Goal: Ask a question

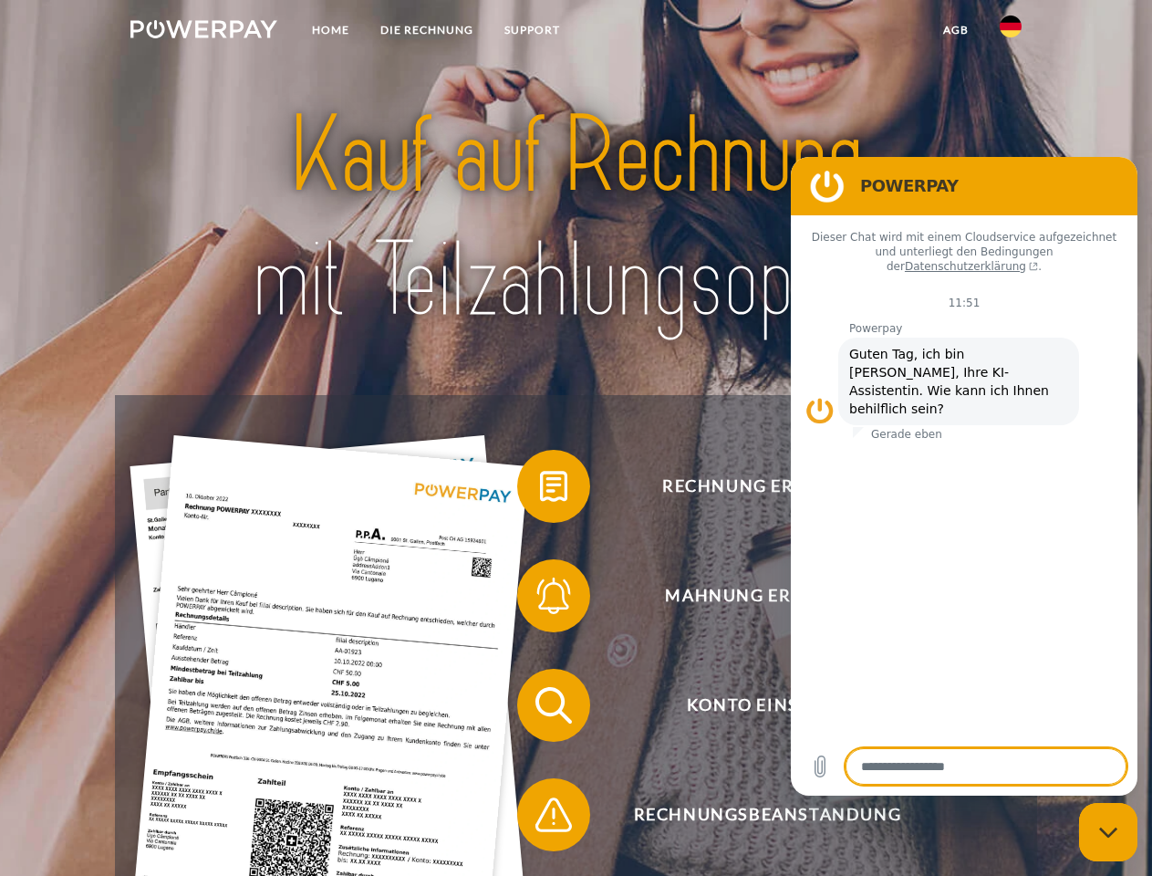
click at [203, 32] on img at bounding box center [203, 29] width 147 height 18
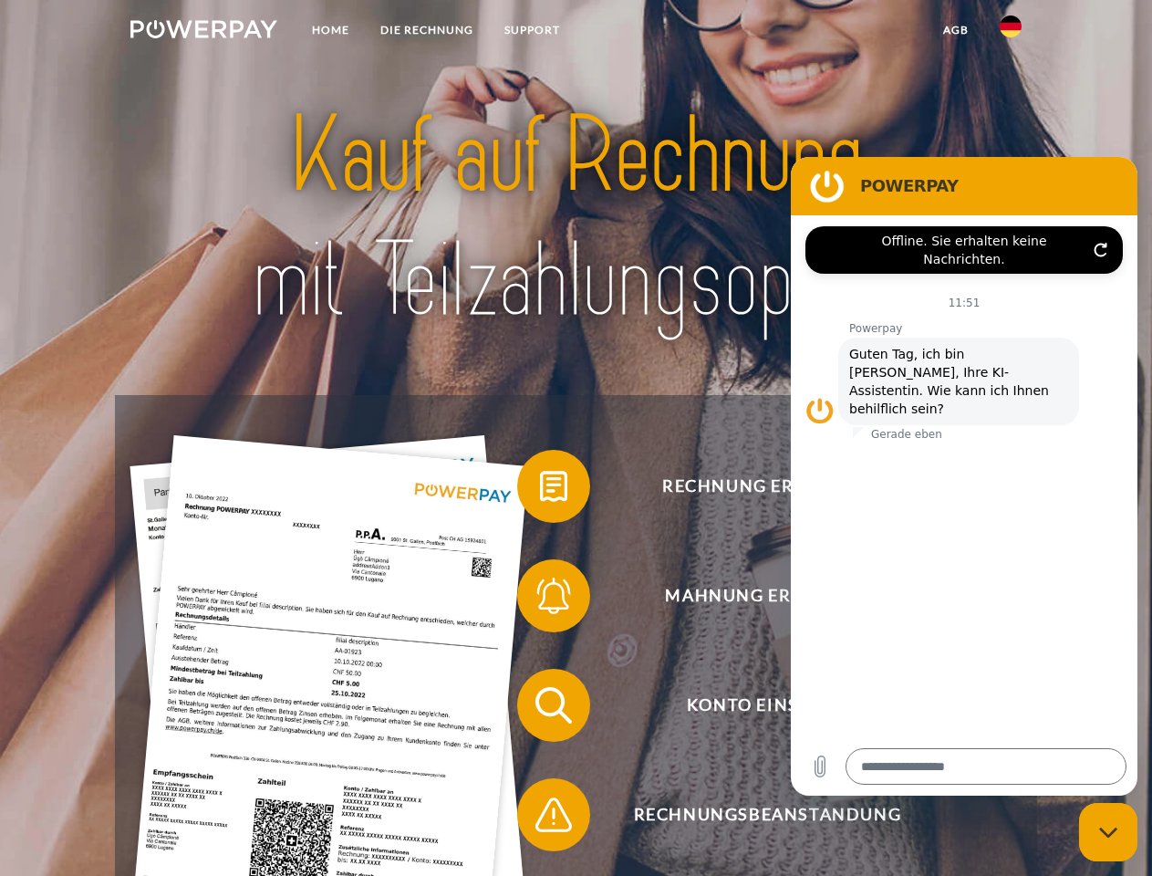
click at [1011, 32] on img at bounding box center [1011, 27] width 22 height 22
click at [955, 30] on link "agb" at bounding box center [956, 30] width 57 height 33
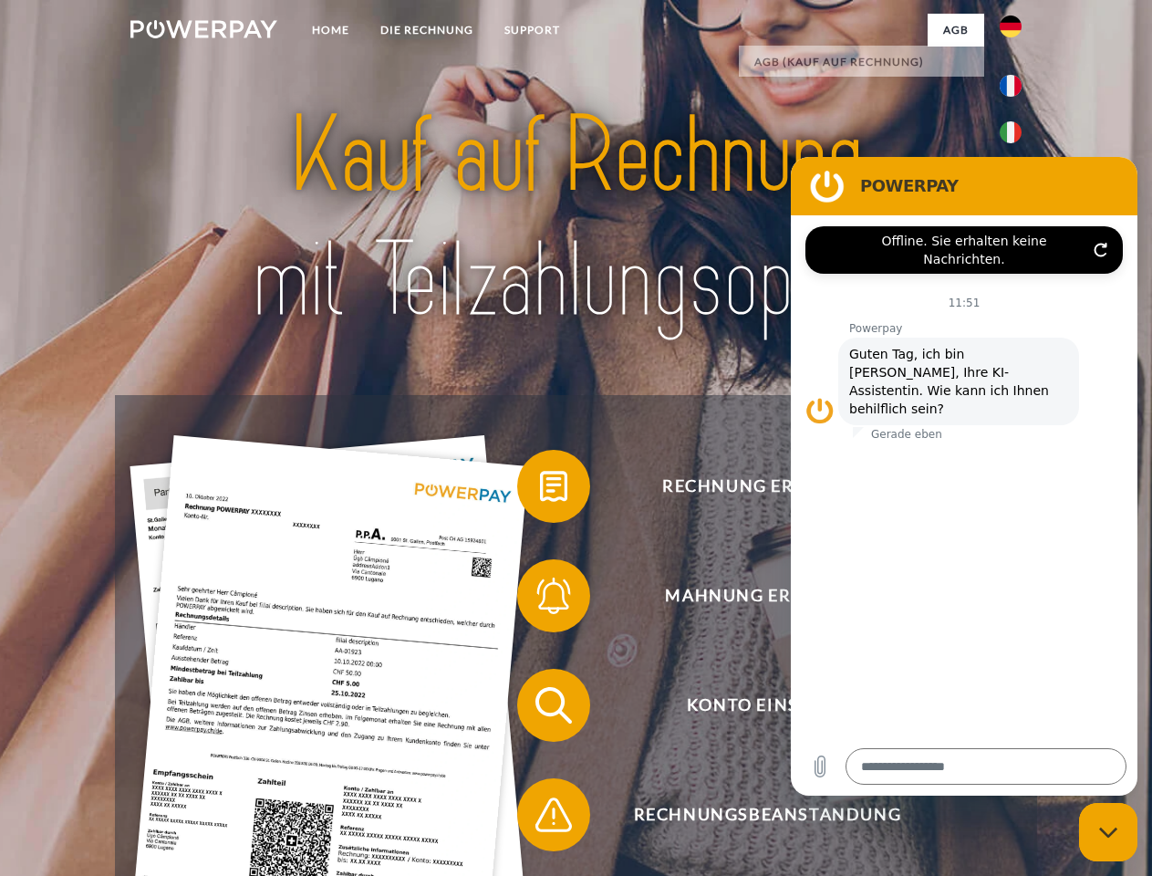
click at [540, 490] on span at bounding box center [526, 486] width 91 height 91
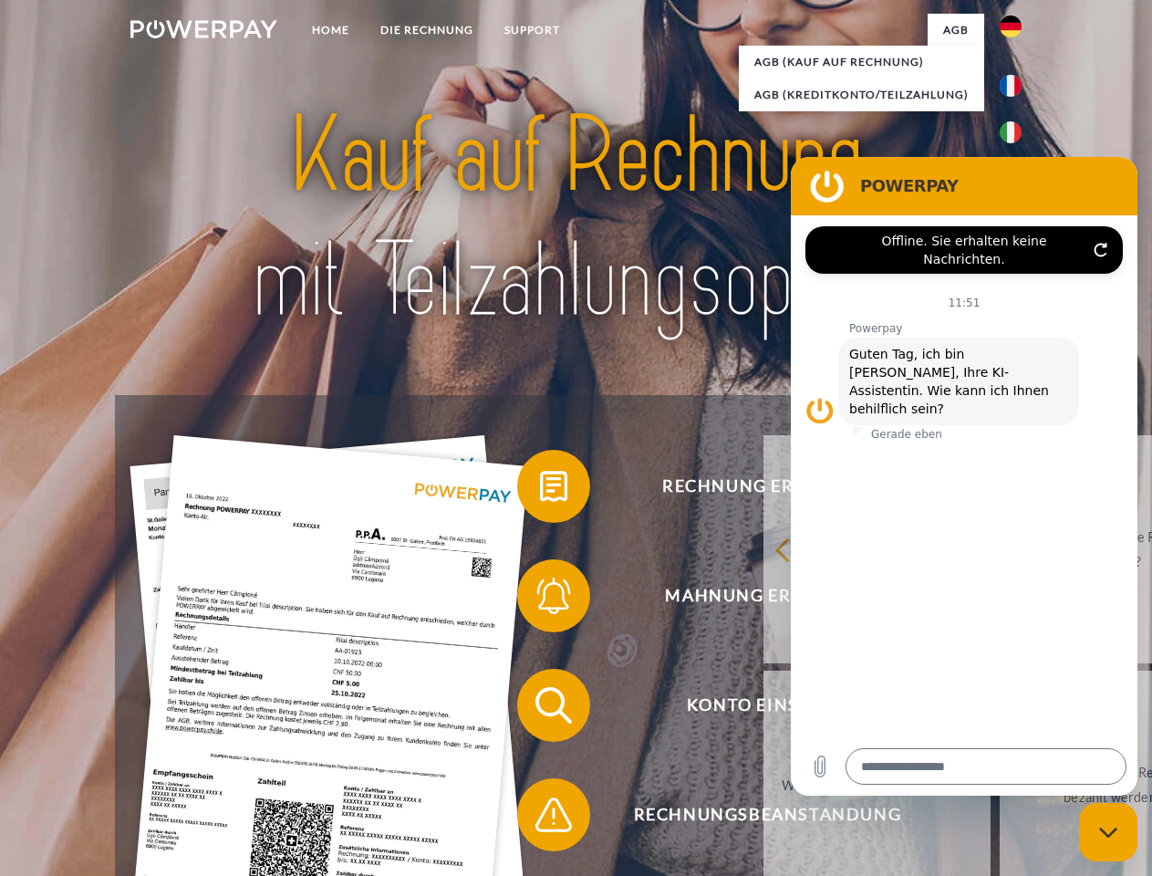
click at [745, 599] on div "zurück Warum habe ich eine Rechnung erhalten? Was habe ich noch offen, ist mein…" at bounding box center [1113, 667] width 737 height 471
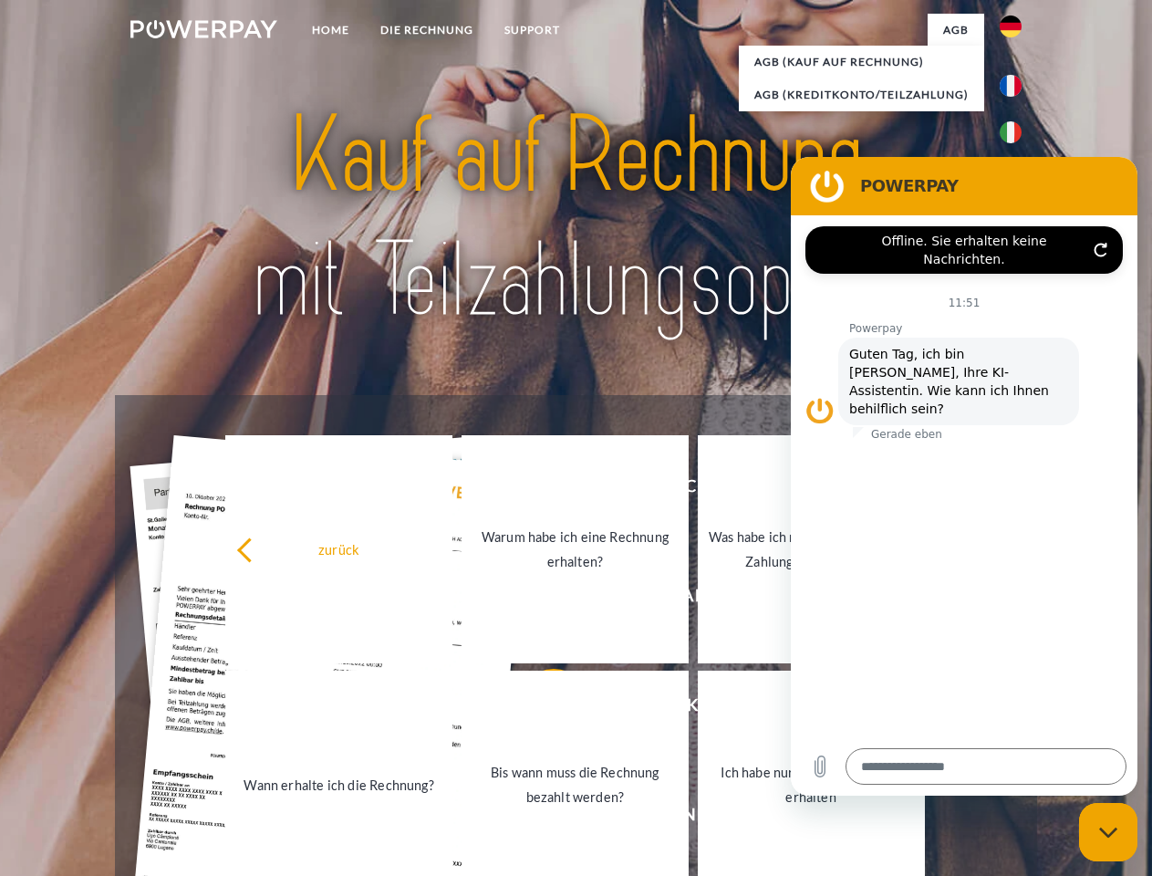
click at [540, 709] on link "Bis wann muss die Rechnung bezahlt werden?" at bounding box center [575, 785] width 227 height 228
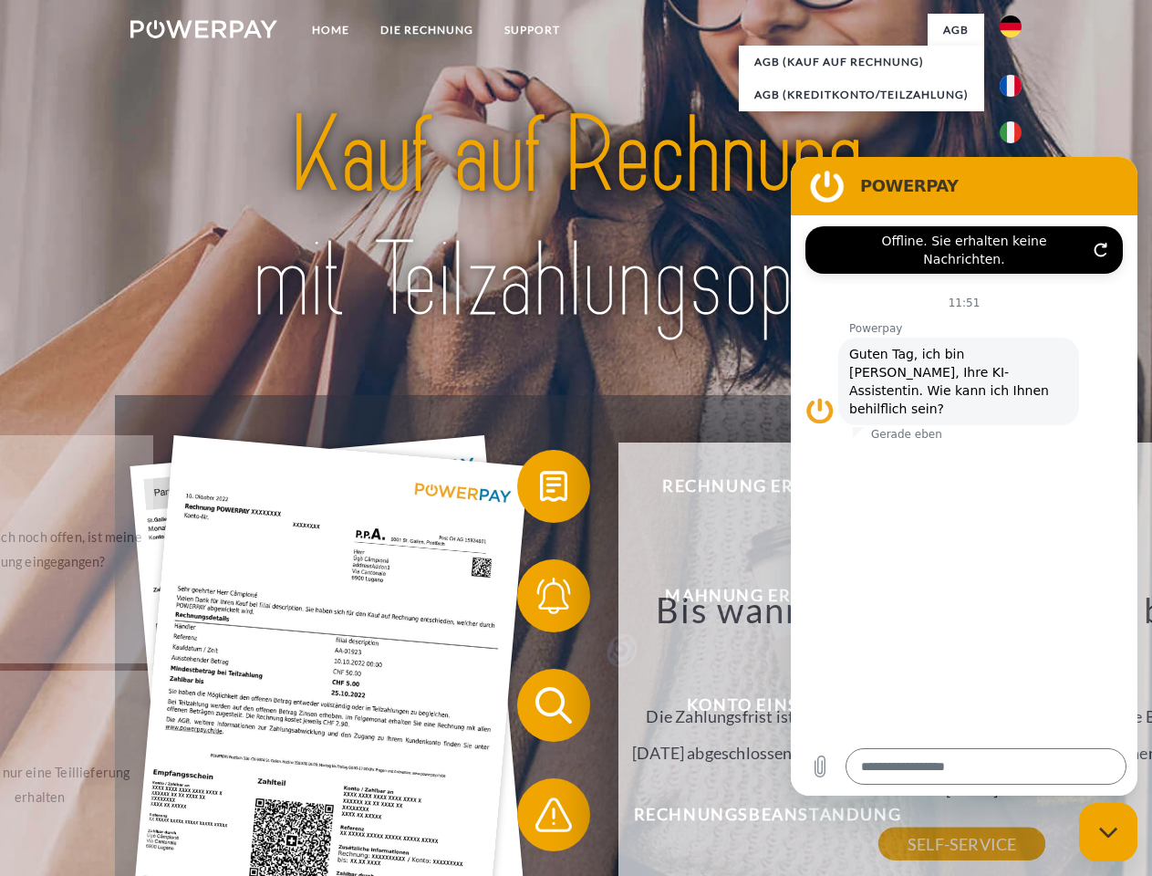
click at [540, 818] on span at bounding box center [526, 814] width 91 height 91
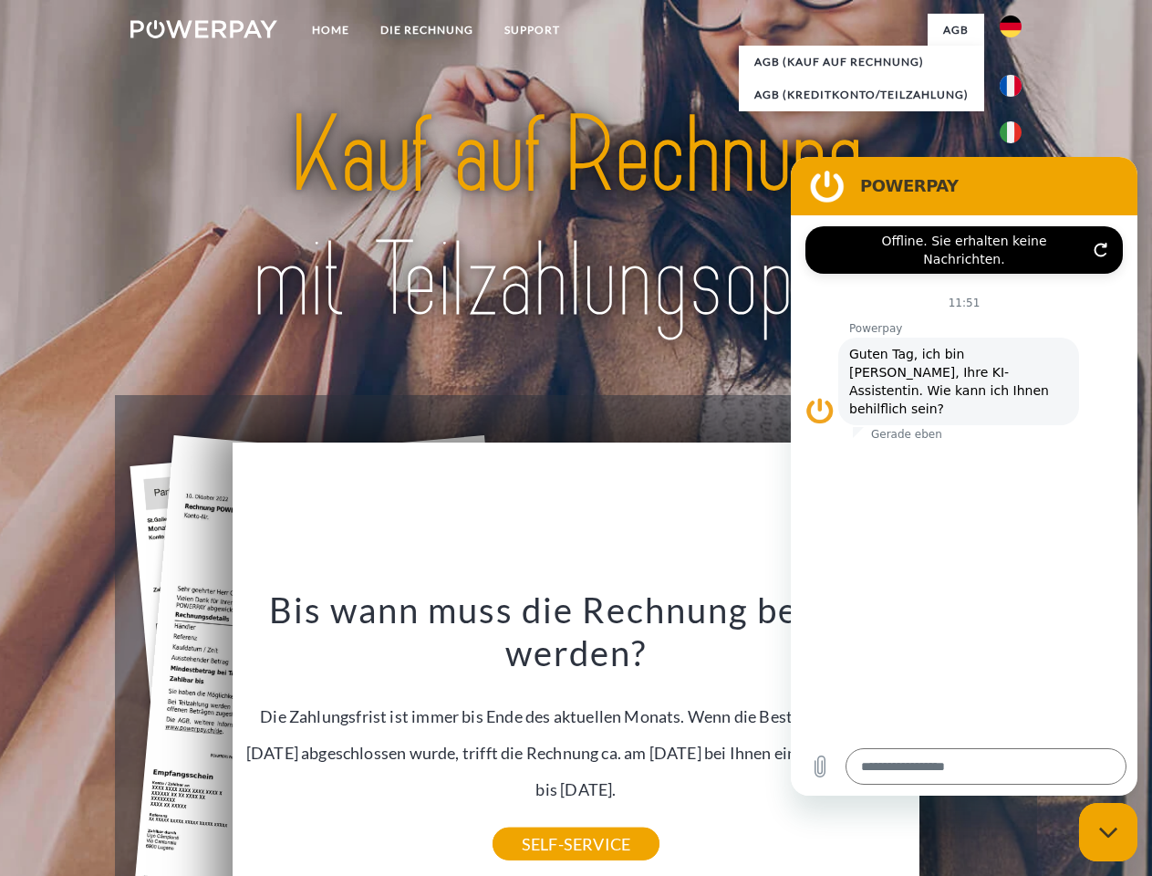
click at [1108, 832] on icon "Messaging-Fenster schließen" at bounding box center [1108, 833] width 19 height 12
type textarea "*"
